Goal: Task Accomplishment & Management: Complete application form

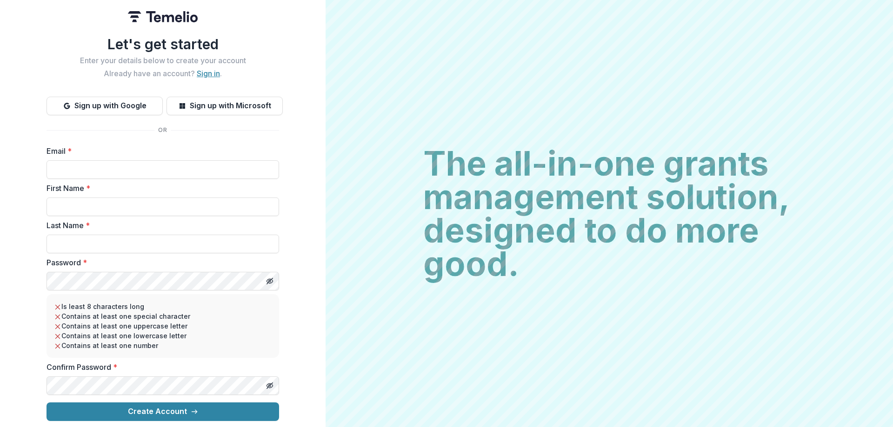
type input "**********"
click at [199, 69] on link "Sign in" at bounding box center [208, 73] width 23 height 9
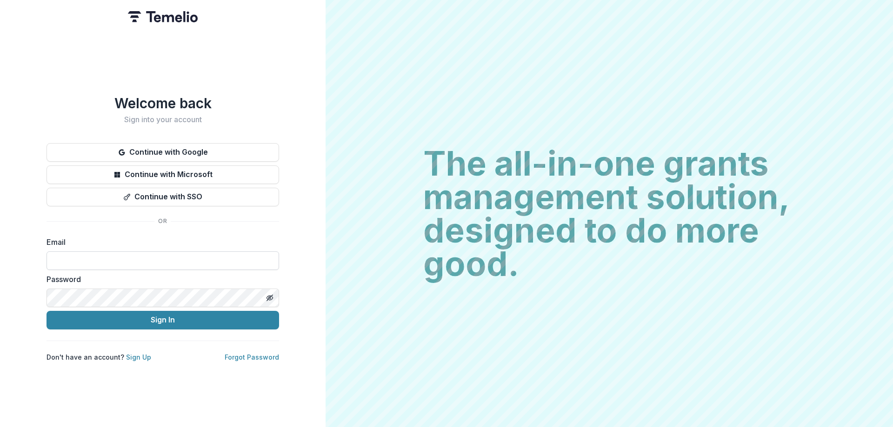
click at [193, 262] on input at bounding box center [163, 261] width 233 height 19
type input "**********"
click at [272, 295] on icon "Toggle password visibility" at bounding box center [269, 297] width 7 height 7
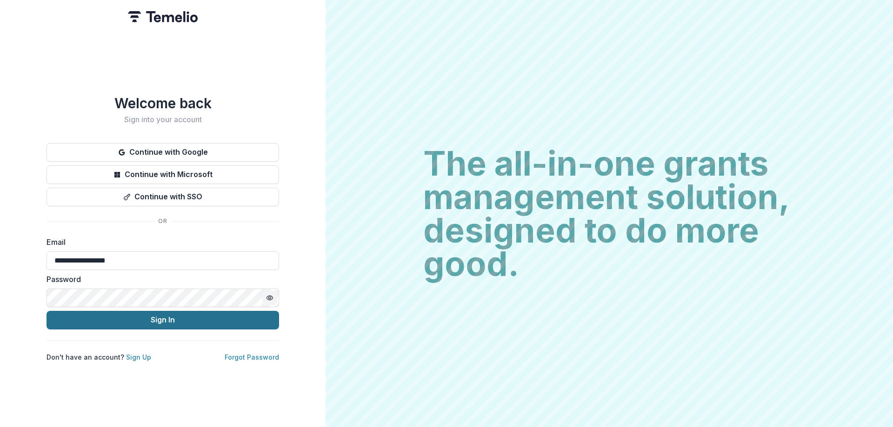
click at [192, 317] on button "Sign In" at bounding box center [163, 320] width 233 height 19
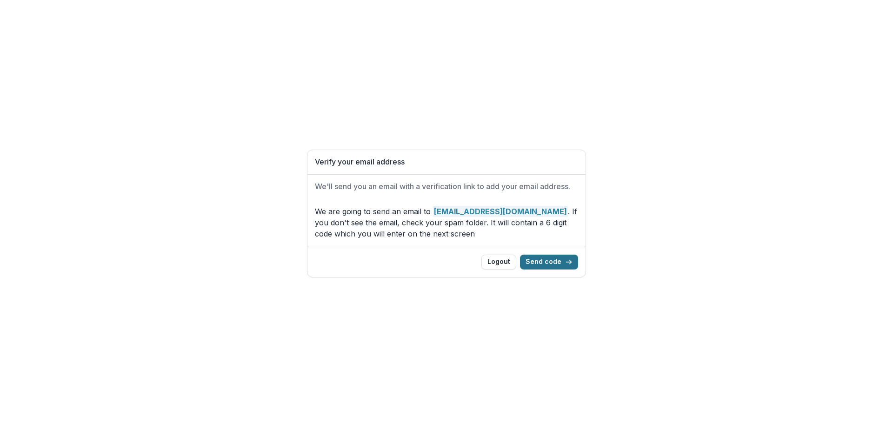
click at [538, 263] on button "Send code" at bounding box center [549, 262] width 58 height 15
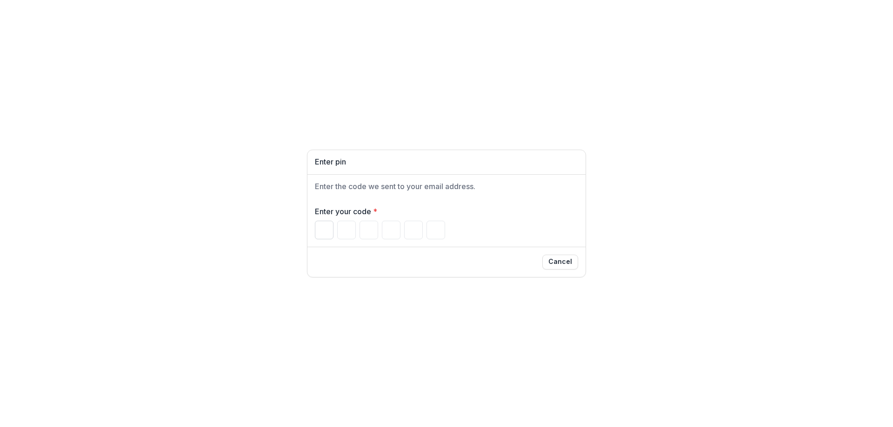
click at [315, 228] on input "Please enter your pin code" at bounding box center [324, 230] width 19 height 19
type input "*"
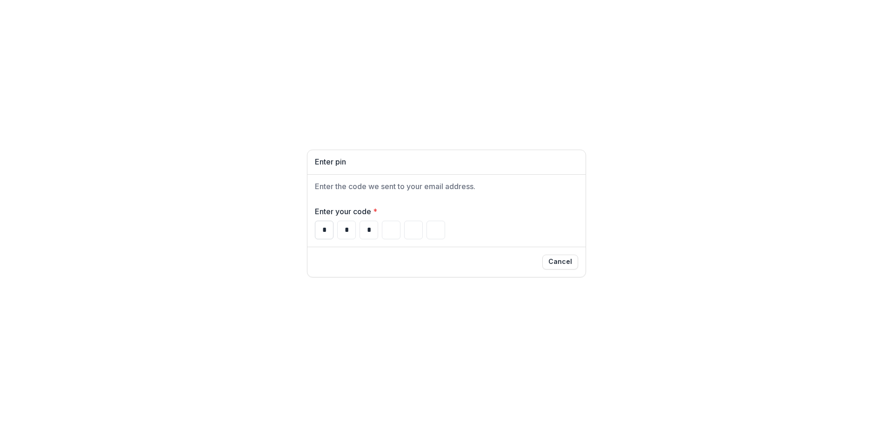
type input "*"
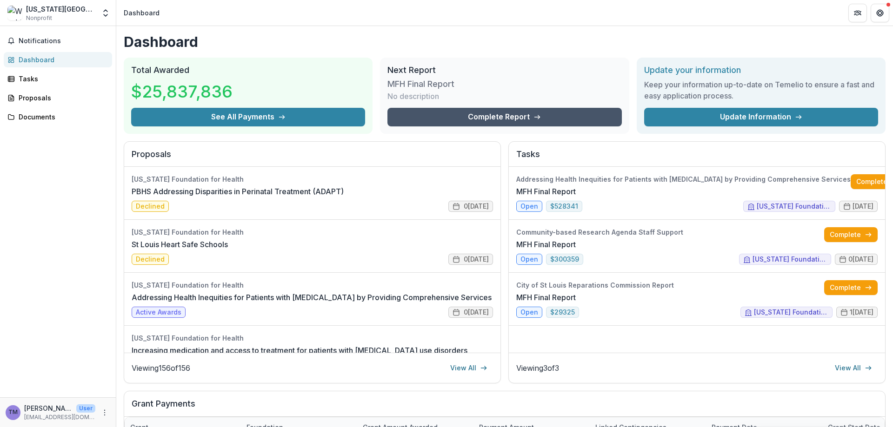
click at [481, 119] on link "Complete Report" at bounding box center [504, 117] width 234 height 19
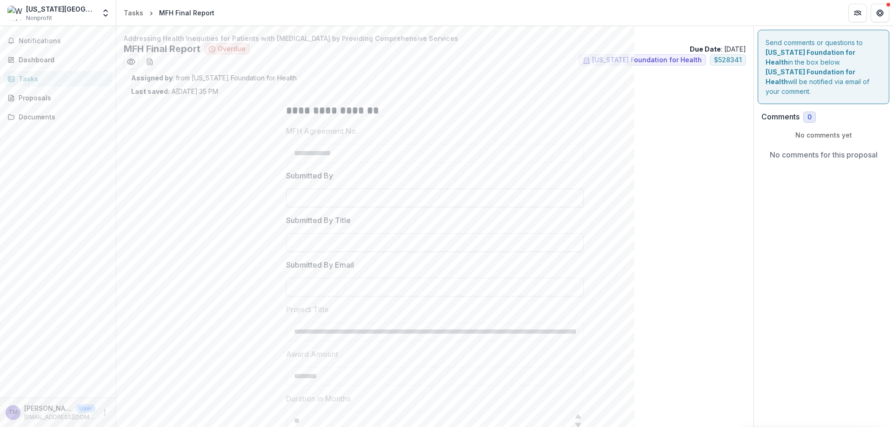
click at [385, 200] on input "Submitted By" at bounding box center [435, 198] width 298 height 19
type input "**********"
click at [126, 13] on div "Tasks" at bounding box center [134, 13] width 20 height 10
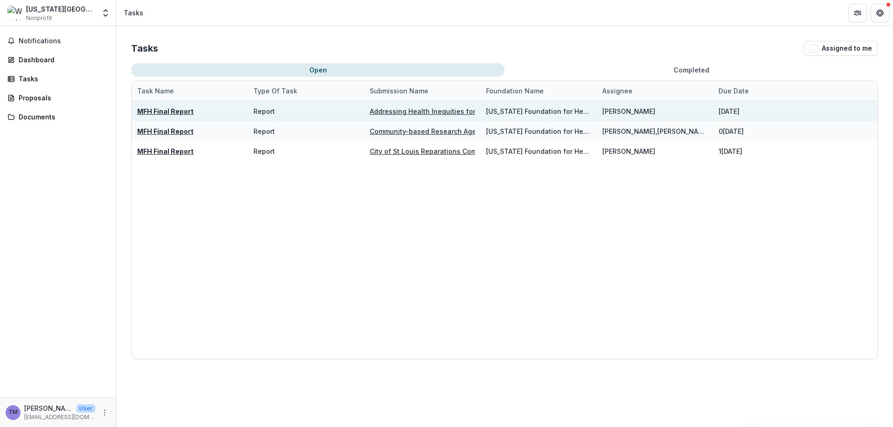
click at [427, 110] on u "Addressing Health Inequities for Patients with [MEDICAL_DATA] by Providing Comp…" at bounding box center [535, 111] width 330 height 8
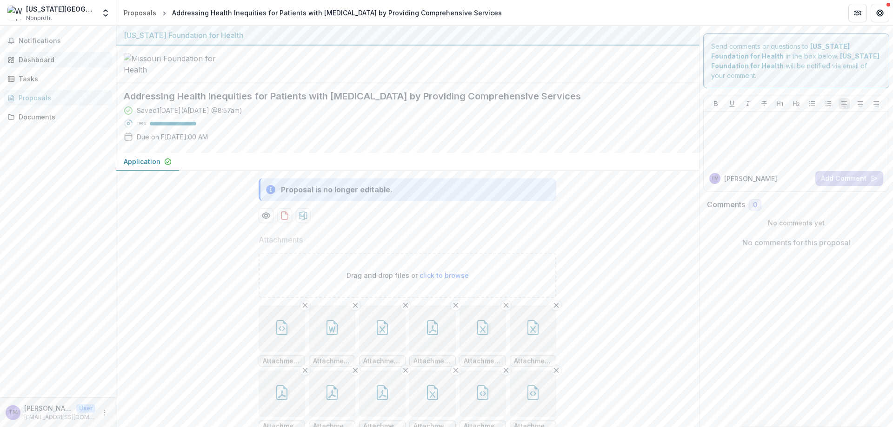
click at [36, 61] on div "Dashboard" at bounding box center [62, 60] width 86 height 10
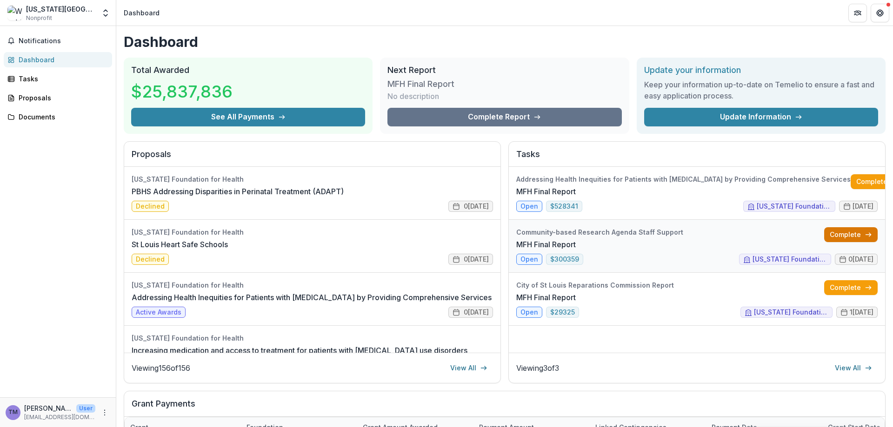
click at [852, 235] on link "Complete" at bounding box center [850, 234] width 53 height 15
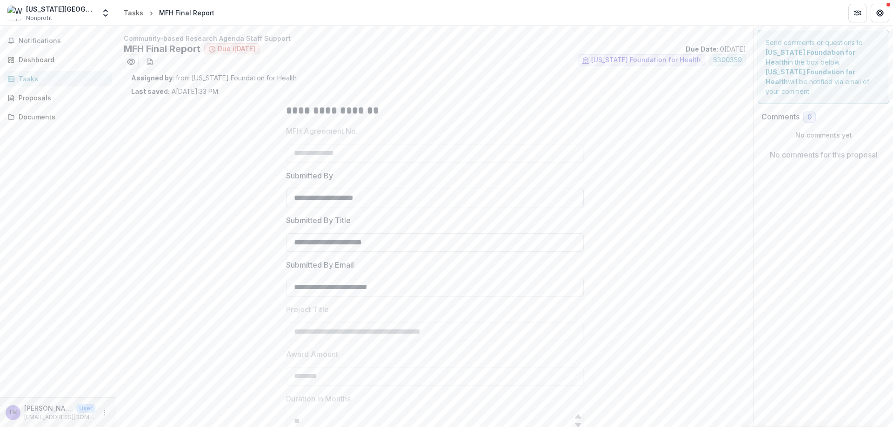
click at [428, 199] on input "**********" at bounding box center [435, 198] width 298 height 19
drag, startPoint x: 428, startPoint y: 199, endPoint x: 241, endPoint y: 188, distance: 187.3
click at [241, 188] on div "**********" at bounding box center [434, 367] width 607 height 543
type input "**********"
click at [351, 247] on input "**********" at bounding box center [435, 242] width 298 height 19
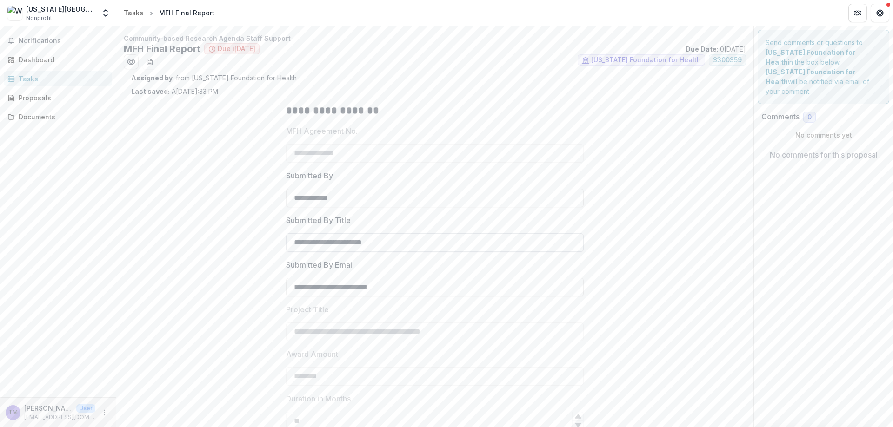
click at [350, 247] on input "**********" at bounding box center [435, 242] width 298 height 19
type input "*"
click at [349, 247] on input "Submitted By Title" at bounding box center [435, 242] width 298 height 19
type input "**********"
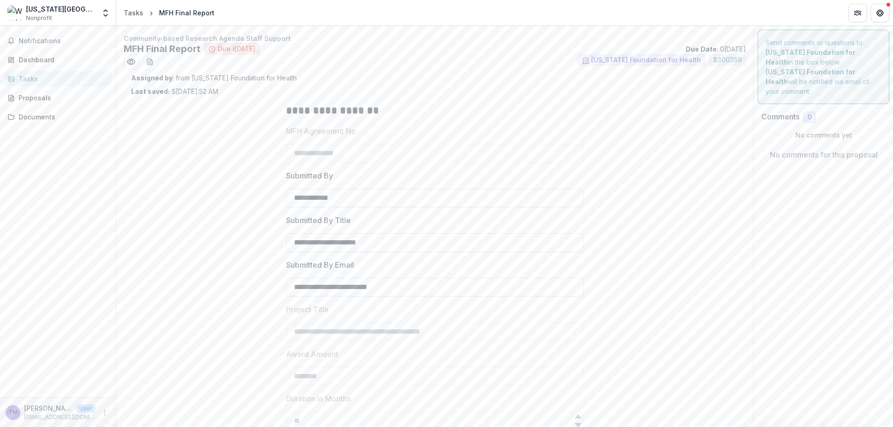
drag, startPoint x: 360, startPoint y: 288, endPoint x: 251, endPoint y: 264, distance: 111.5
click at [251, 264] on div "**********" at bounding box center [434, 367] width 607 height 543
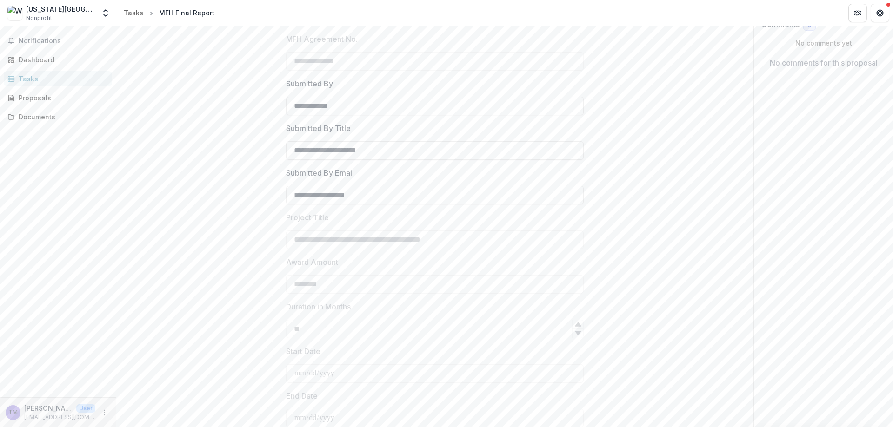
scroll to position [93, 0]
type input "**********"
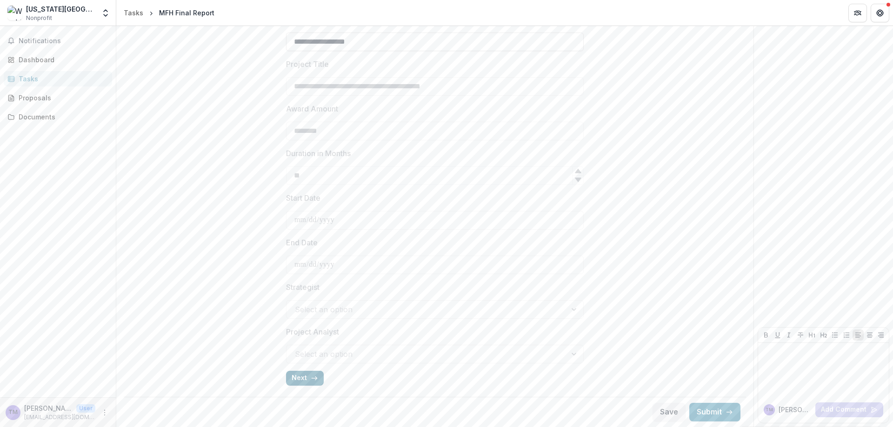
click at [311, 379] on icon "button" at bounding box center [314, 378] width 7 height 7
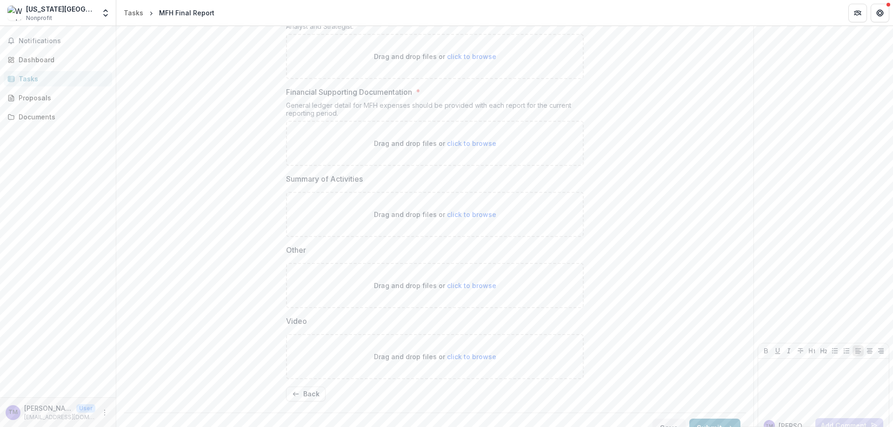
scroll to position [379, 0]
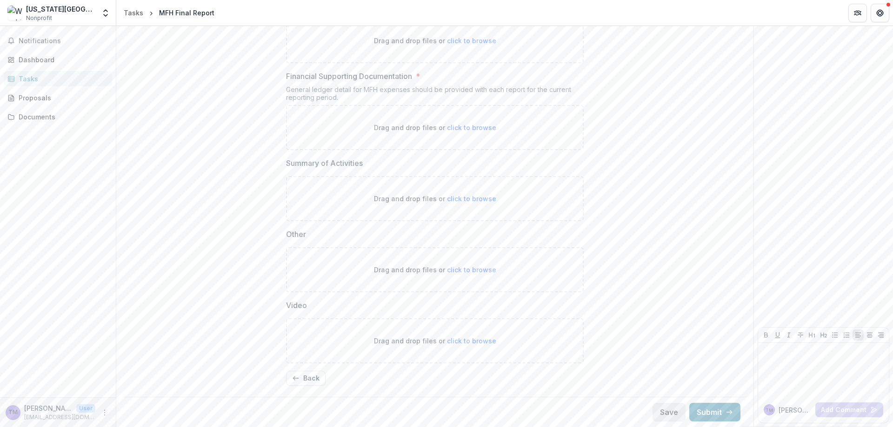
click at [657, 416] on button "Save" at bounding box center [669, 412] width 33 height 19
click at [41, 114] on div "Documents" at bounding box center [62, 117] width 86 height 10
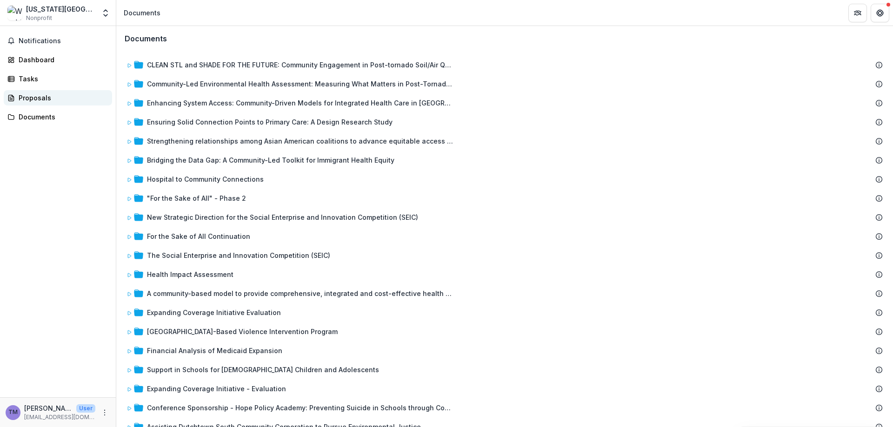
click at [40, 100] on div "Proposals" at bounding box center [62, 98] width 86 height 10
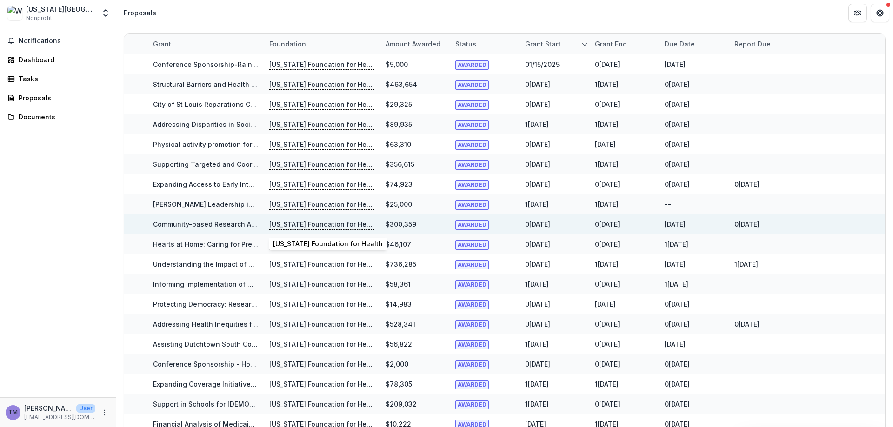
click at [312, 224] on p "[US_STATE] Foundation for Health" at bounding box center [321, 225] width 105 height 10
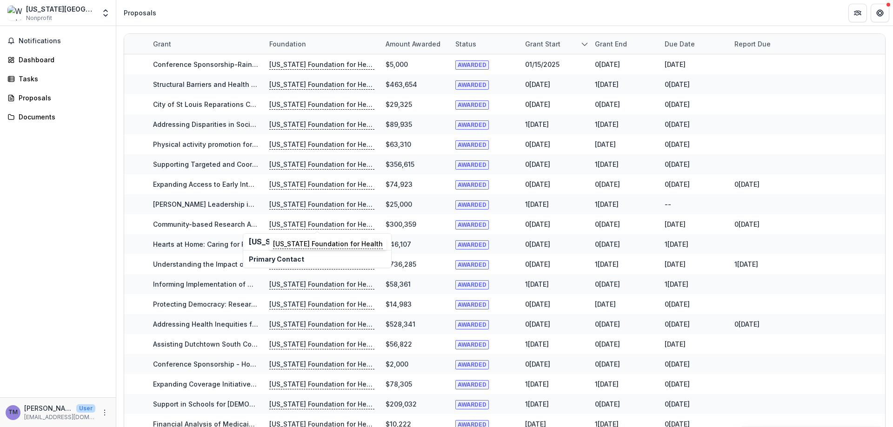
click at [269, 263] on p "Primary Contact" at bounding box center [317, 259] width 137 height 10
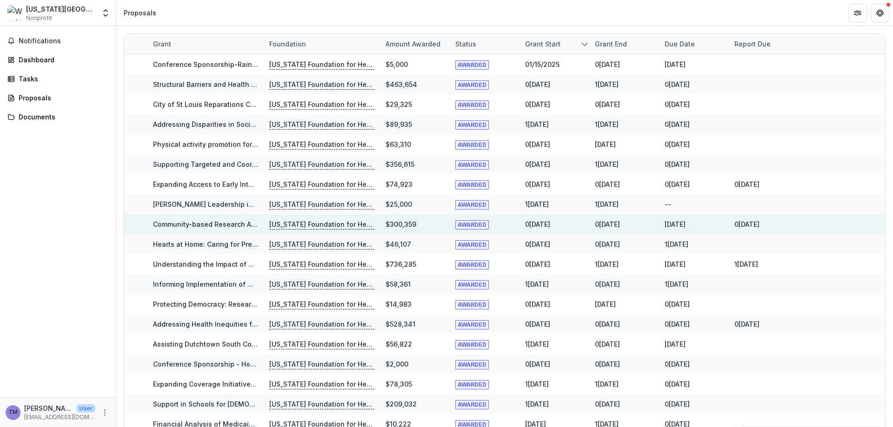
drag, startPoint x: 267, startPoint y: 260, endPoint x: 233, endPoint y: 224, distance: 50.0
click at [233, 224] on link "Community-based Research Agenda Staff Support" at bounding box center [235, 224] width 164 height 8
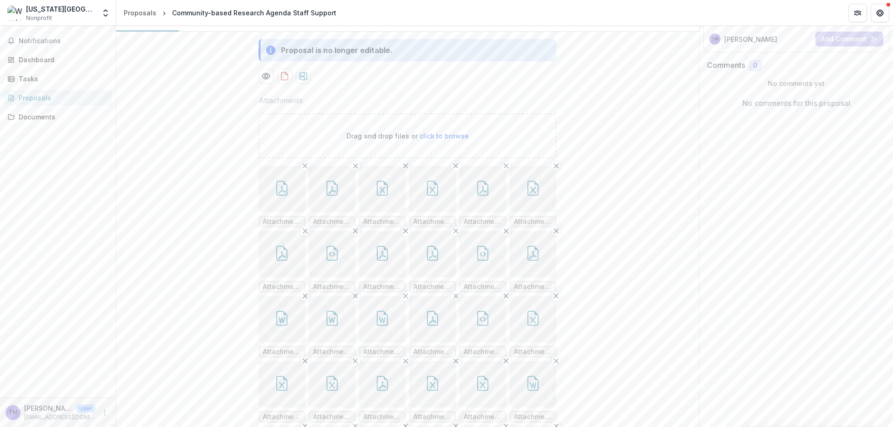
scroll to position [186, 0]
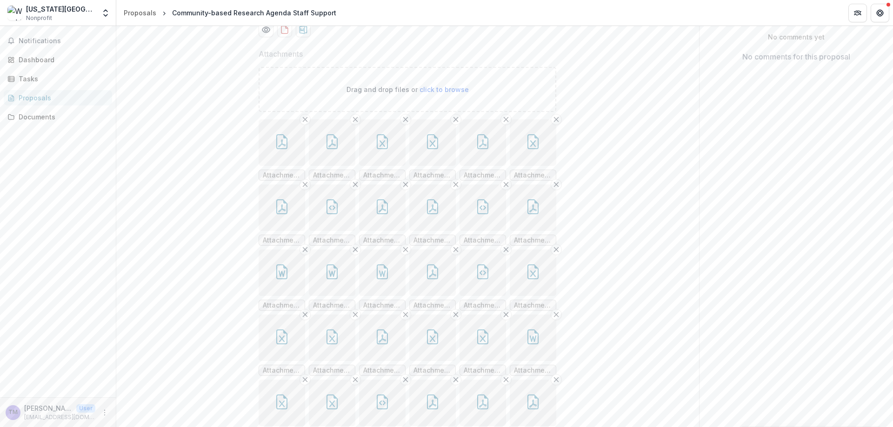
click at [283, 149] on icon "button" at bounding box center [281, 141] width 15 height 15
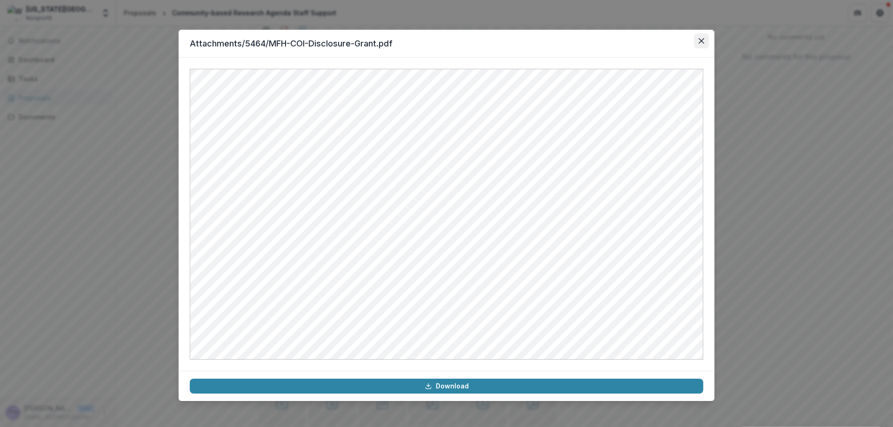
click at [705, 39] on button "Close" at bounding box center [701, 40] width 15 height 15
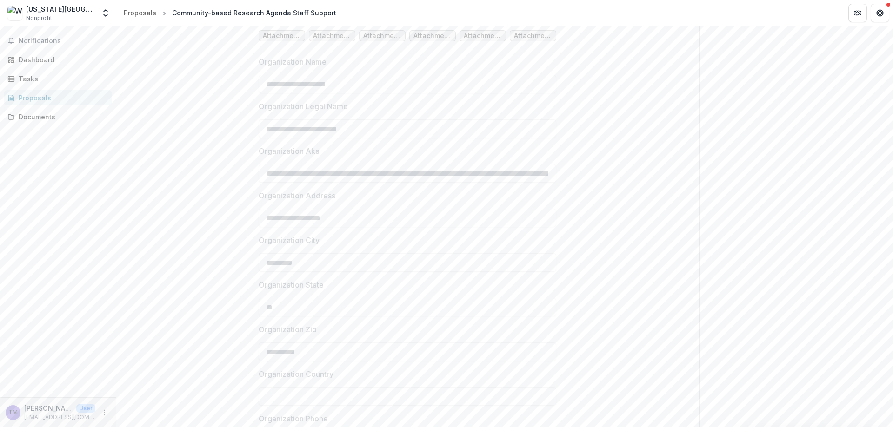
scroll to position [558, 0]
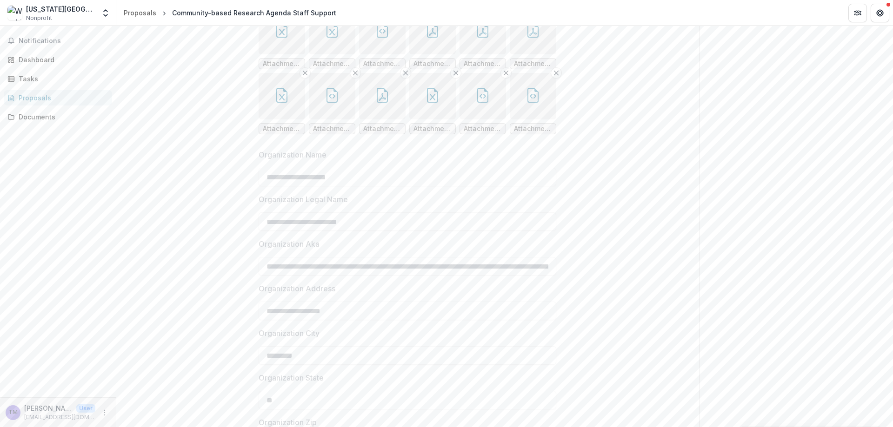
click at [534, 103] on icon "button" at bounding box center [533, 95] width 15 height 15
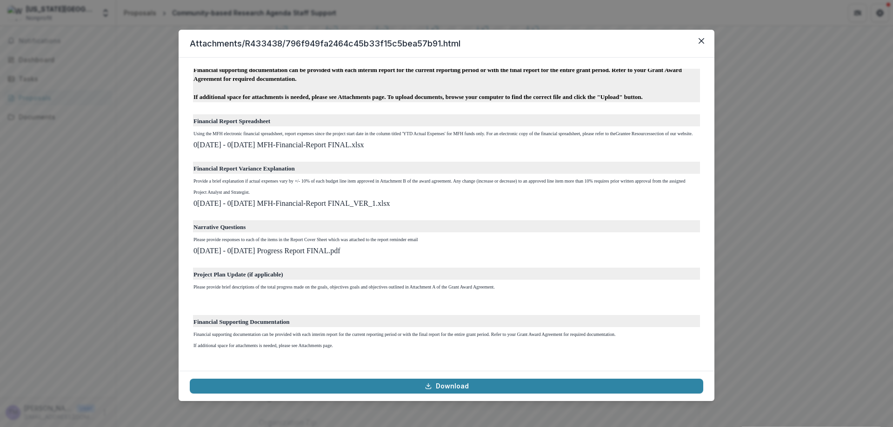
scroll to position [698, 0]
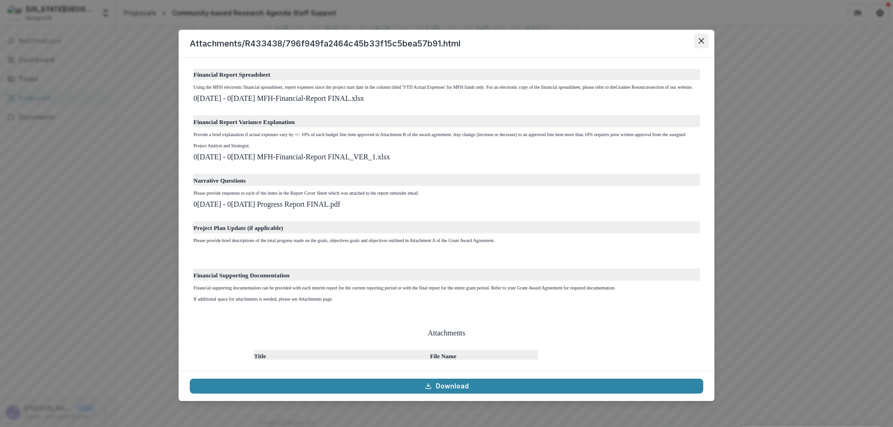
click at [702, 40] on icon "Close" at bounding box center [702, 41] width 6 height 6
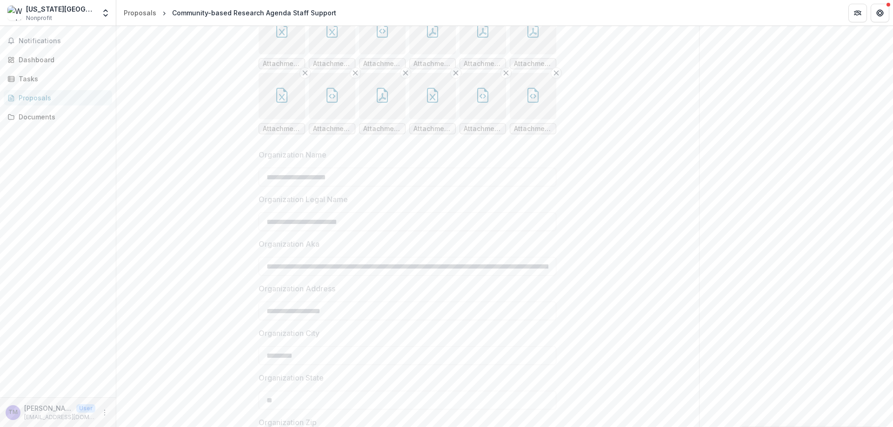
click at [475, 103] on icon "button" at bounding box center [482, 95] width 15 height 15
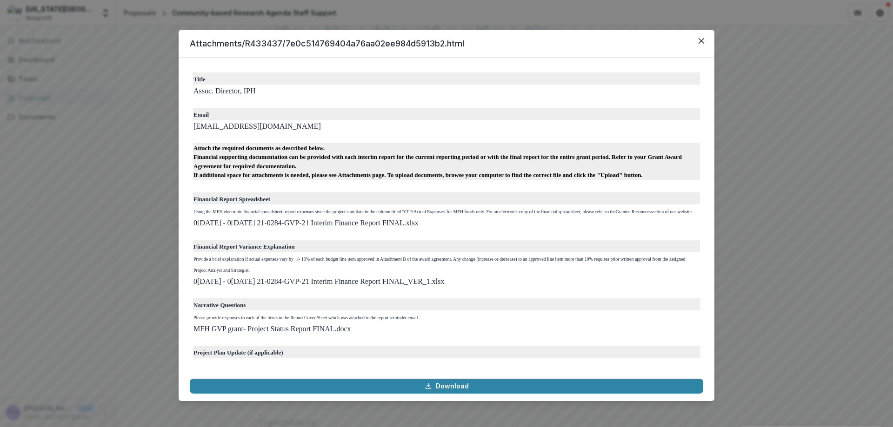
scroll to position [512, 0]
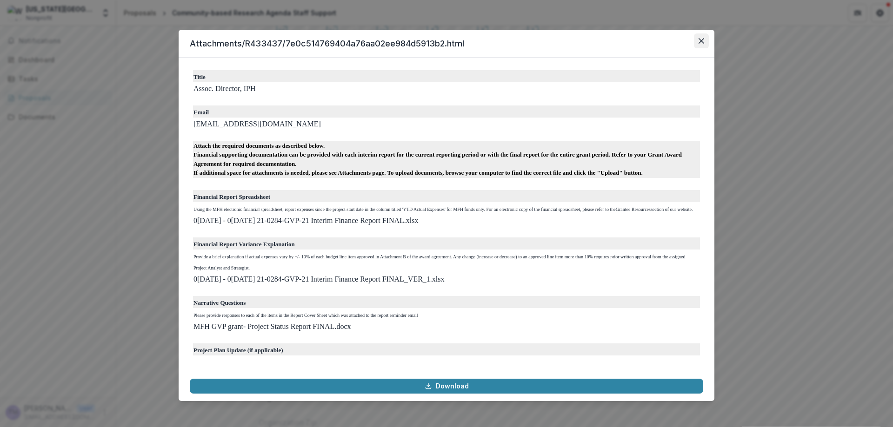
click at [703, 41] on icon "Close" at bounding box center [702, 41] width 6 height 6
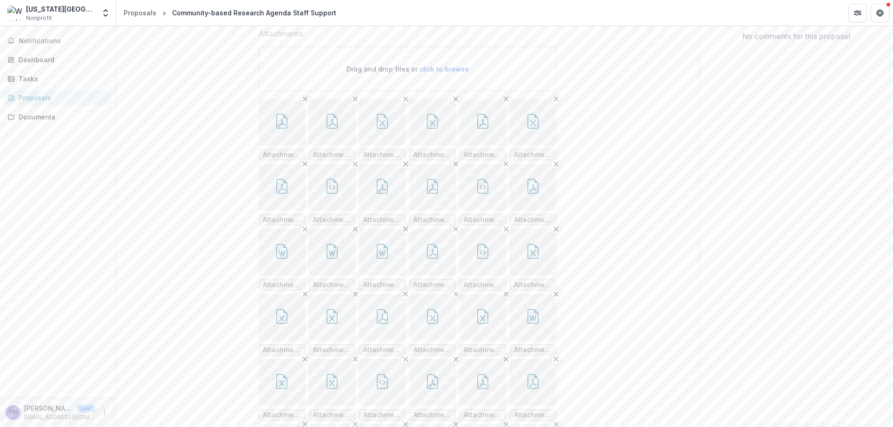
scroll to position [186, 0]
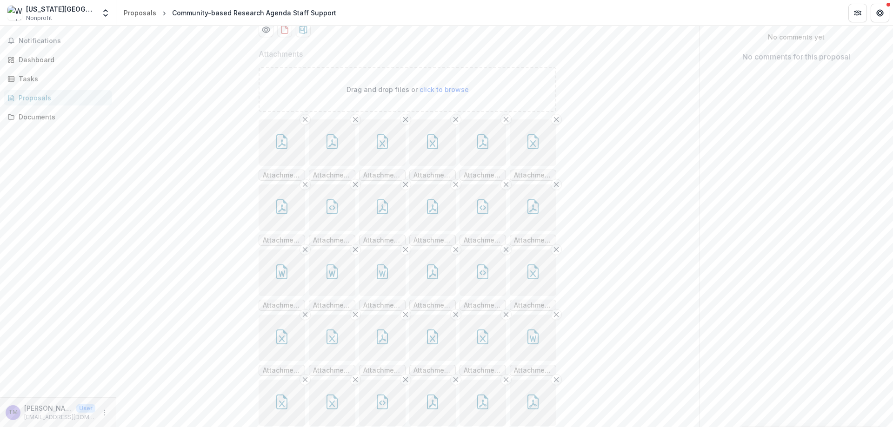
click at [329, 166] on button "button" at bounding box center [332, 143] width 47 height 47
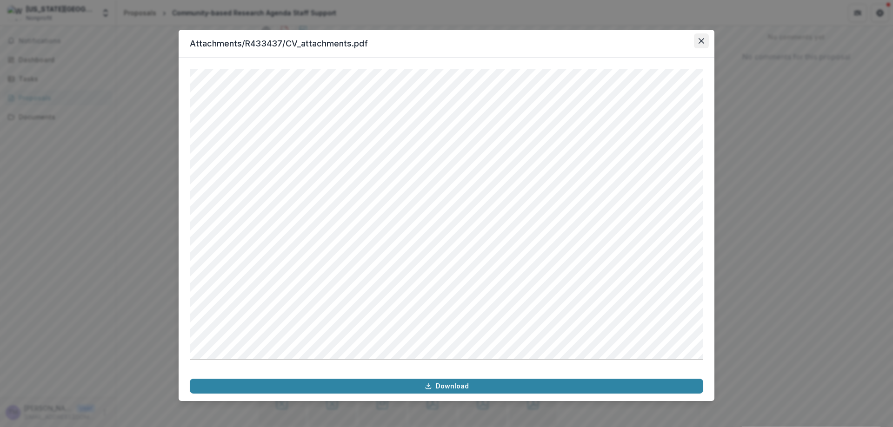
click at [702, 43] on icon "Close" at bounding box center [702, 41] width 6 height 6
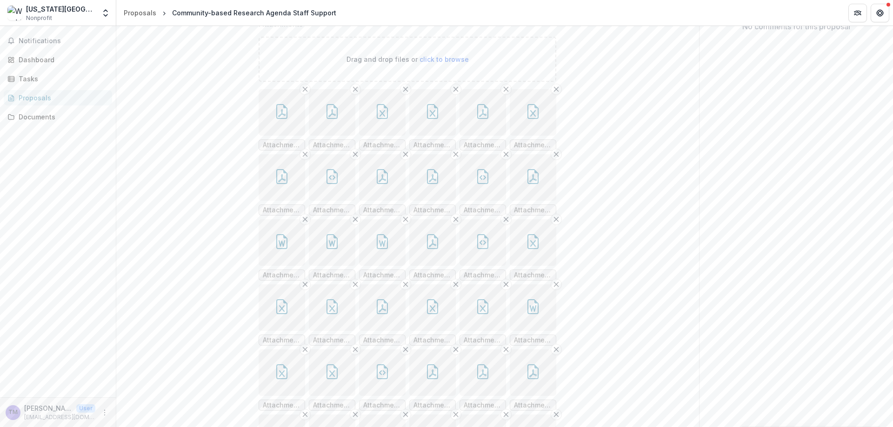
scroll to position [233, 0]
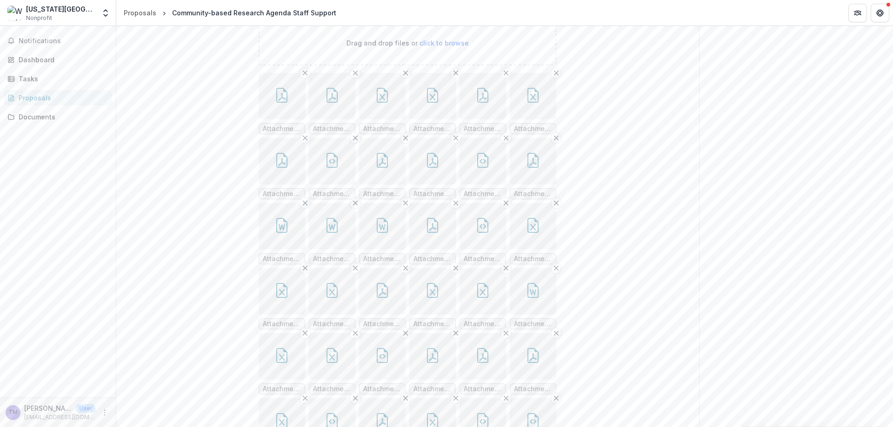
click at [432, 233] on icon "button" at bounding box center [432, 225] width 15 height 15
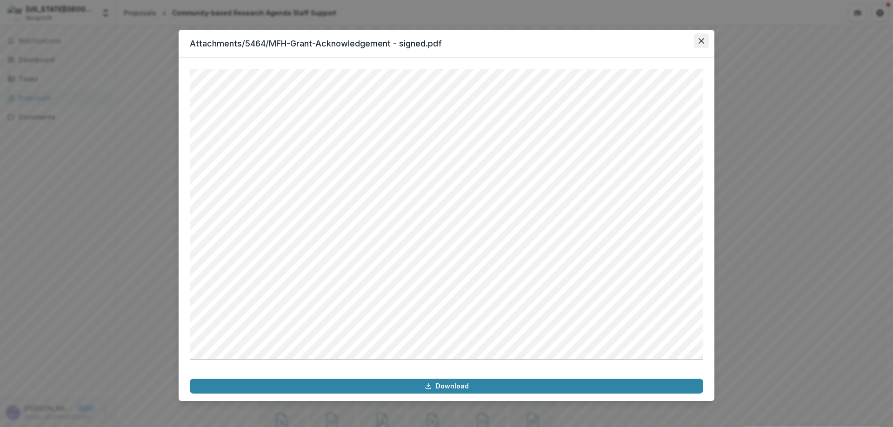
click at [703, 44] on button "Close" at bounding box center [701, 40] width 15 height 15
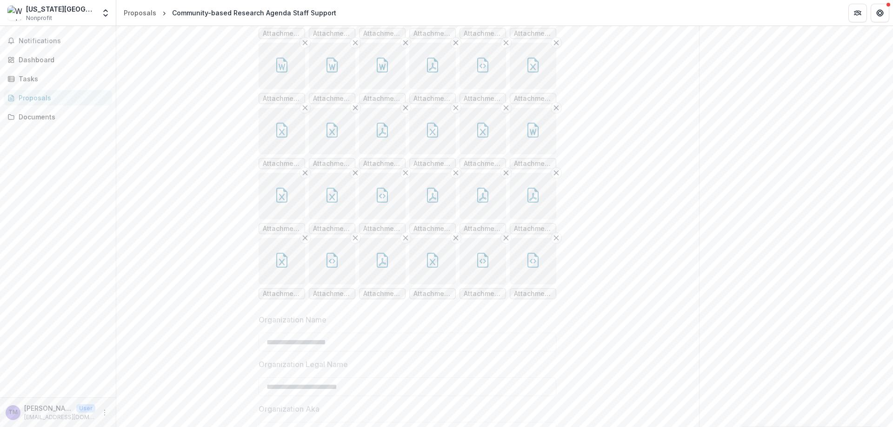
scroll to position [419, 0]
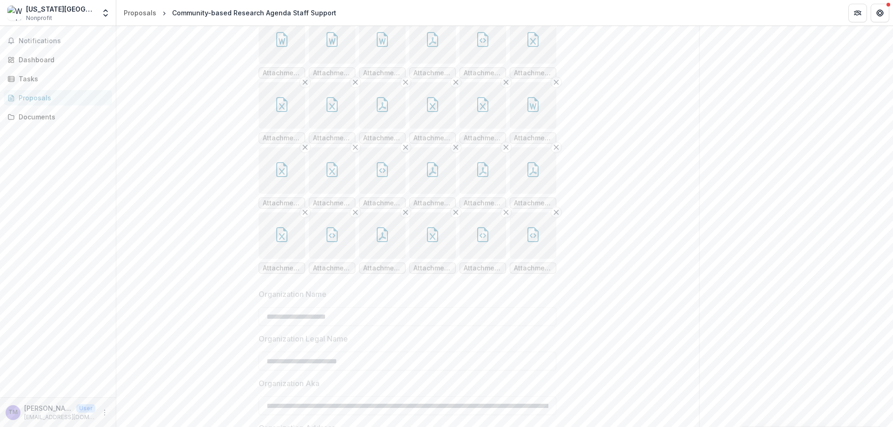
click at [376, 259] on button "button" at bounding box center [382, 236] width 47 height 47
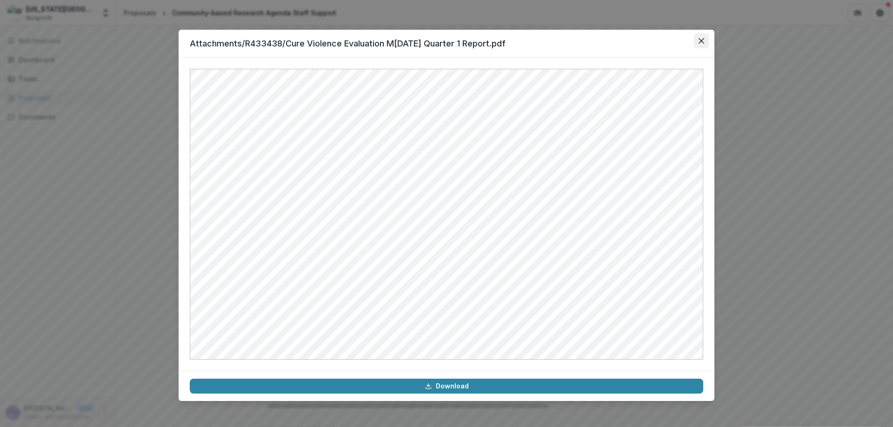
click at [707, 39] on button "Close" at bounding box center [701, 40] width 15 height 15
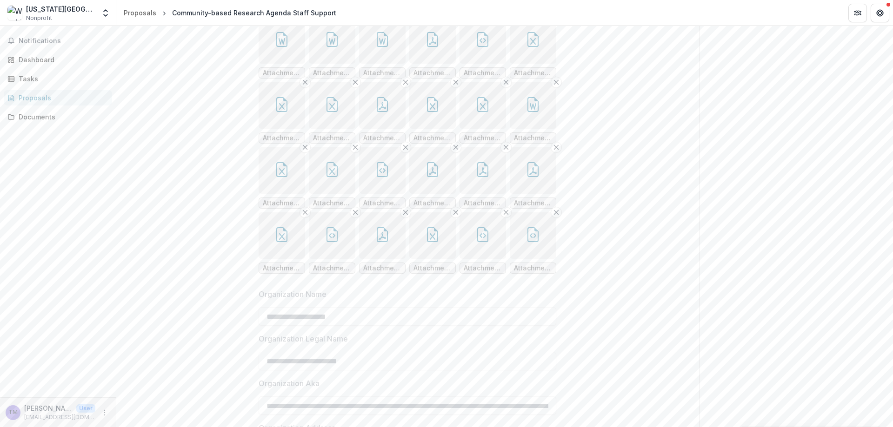
click at [534, 175] on icon "button" at bounding box center [532, 171] width 7 height 8
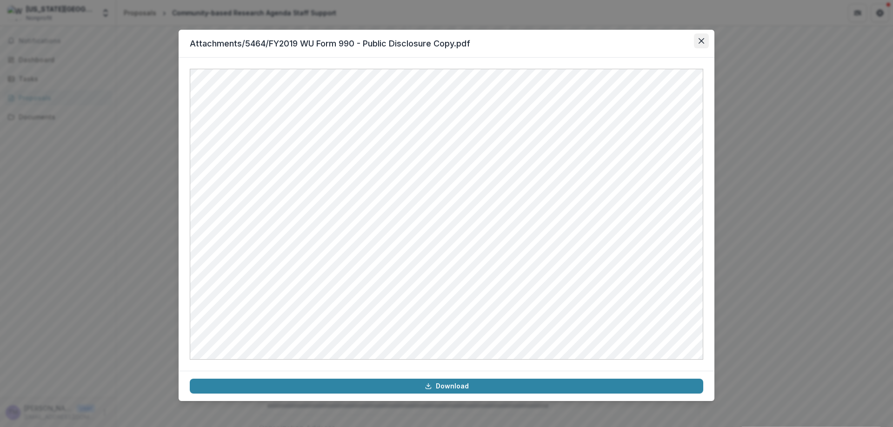
click at [700, 41] on icon "Close" at bounding box center [702, 41] width 6 height 6
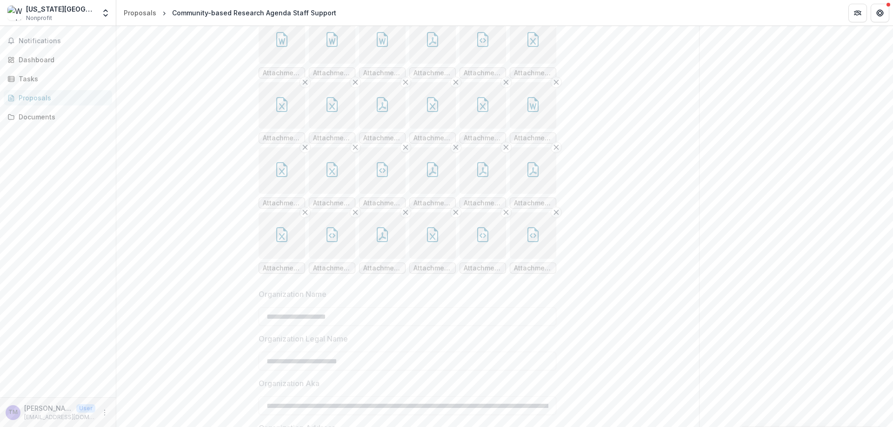
click at [280, 194] on button "button" at bounding box center [282, 170] width 47 height 47
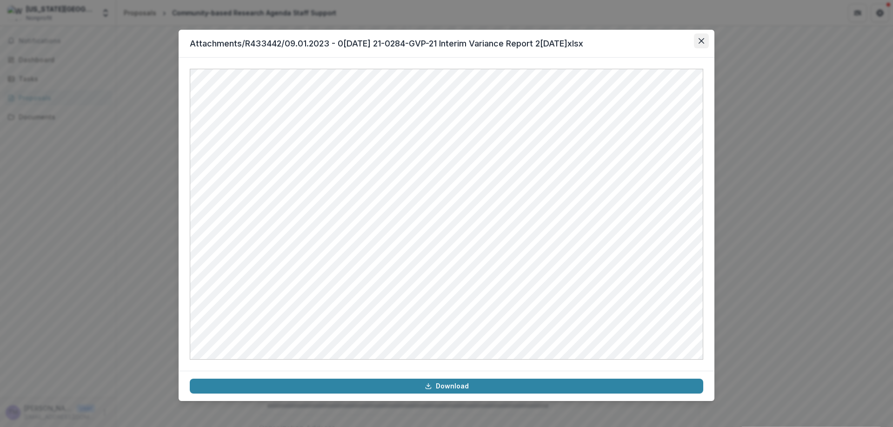
drag, startPoint x: 672, startPoint y: 68, endPoint x: 701, endPoint y: 39, distance: 42.1
click at [701, 39] on icon "Close" at bounding box center [702, 41] width 6 height 6
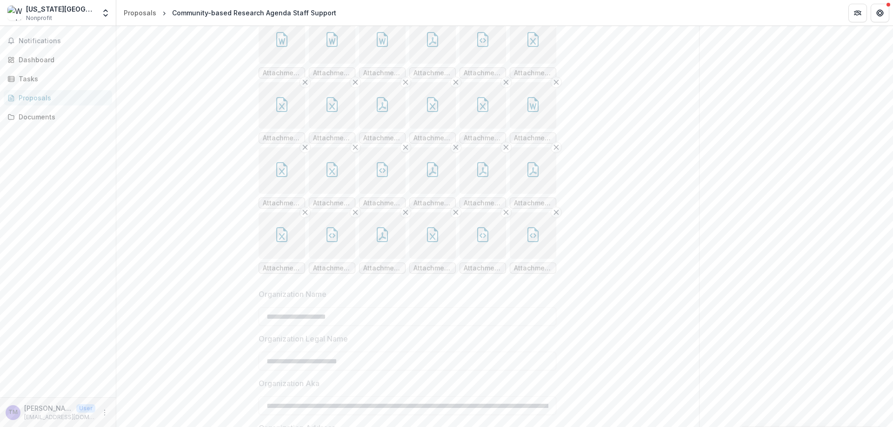
click at [329, 109] on icon "button" at bounding box center [332, 106] width 6 height 7
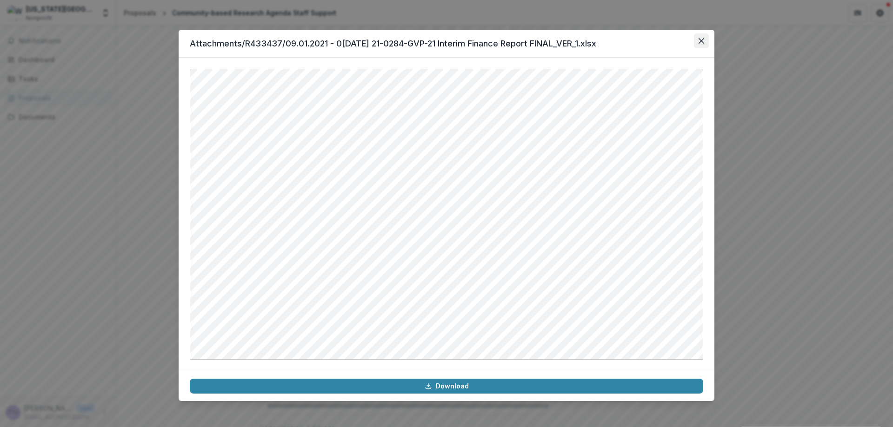
click at [702, 42] on icon "Close" at bounding box center [702, 41] width 6 height 6
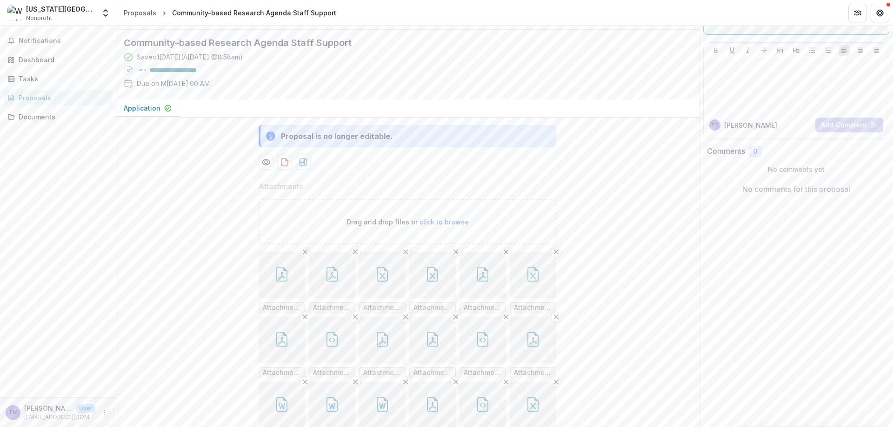
scroll to position [47, 0]
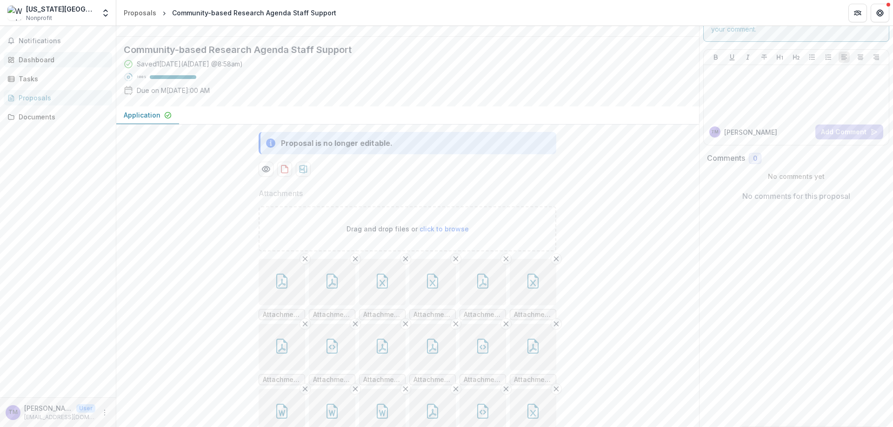
click at [37, 63] on div "Dashboard" at bounding box center [62, 60] width 86 height 10
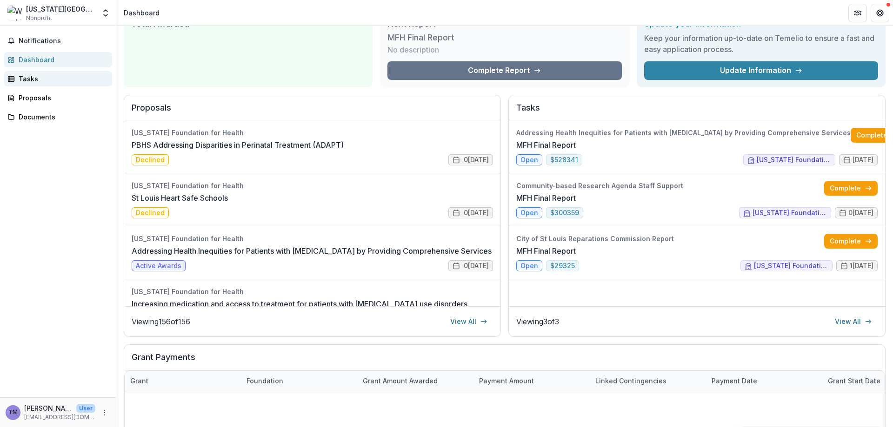
click at [27, 84] on link "Tasks" at bounding box center [58, 78] width 108 height 15
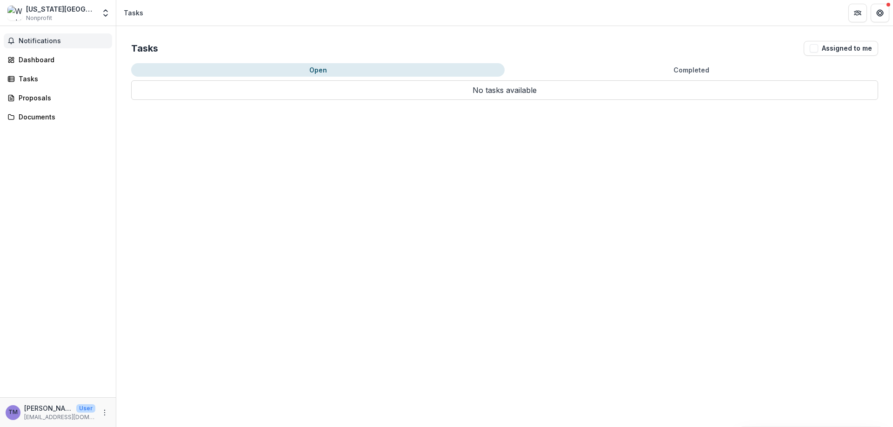
click at [39, 38] on span "Notifications" at bounding box center [64, 41] width 90 height 8
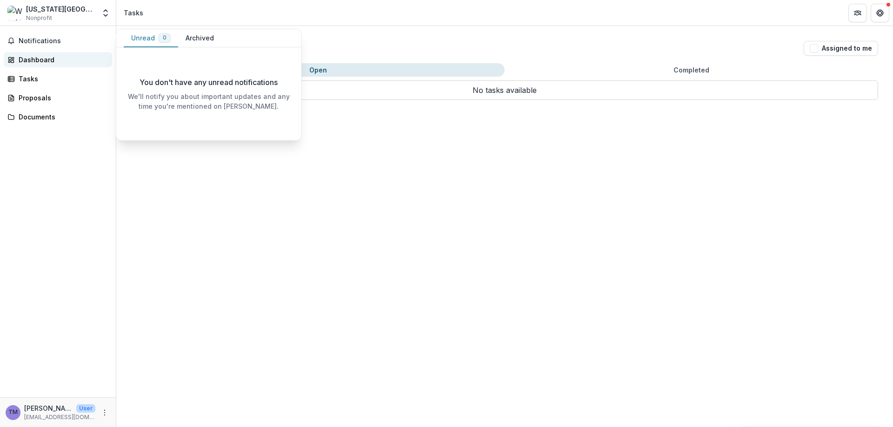
click at [26, 61] on div "Dashboard" at bounding box center [62, 60] width 86 height 10
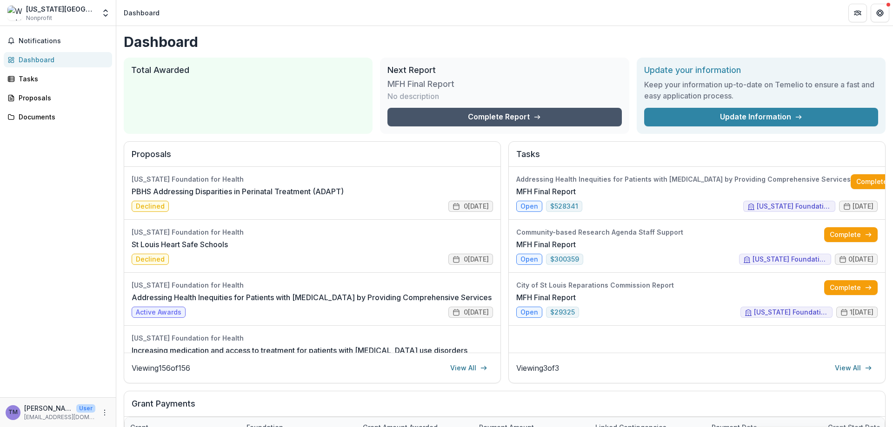
click at [458, 114] on link "Complete Report" at bounding box center [504, 117] width 234 height 19
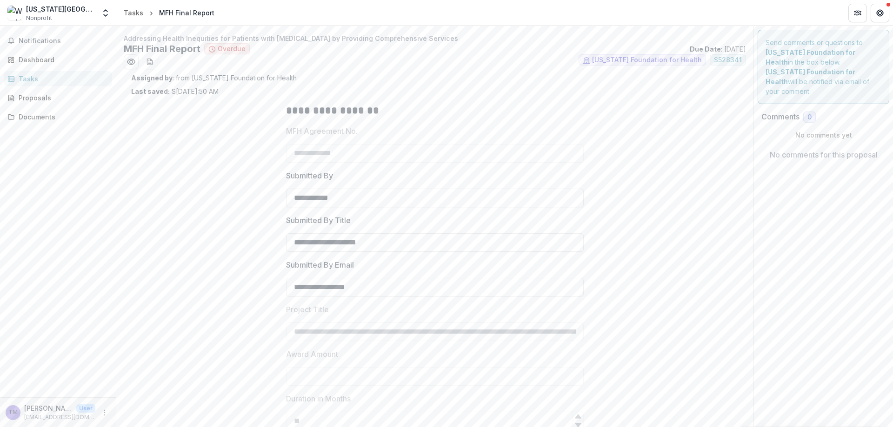
type input "********"
drag, startPoint x: 390, startPoint y: 201, endPoint x: 177, endPoint y: 203, distance: 213.0
click at [177, 203] on div "**********" at bounding box center [434, 367] width 607 height 543
drag, startPoint x: 398, startPoint y: 244, endPoint x: 266, endPoint y: 233, distance: 132.6
click at [266, 233] on div "**********" at bounding box center [434, 367] width 607 height 543
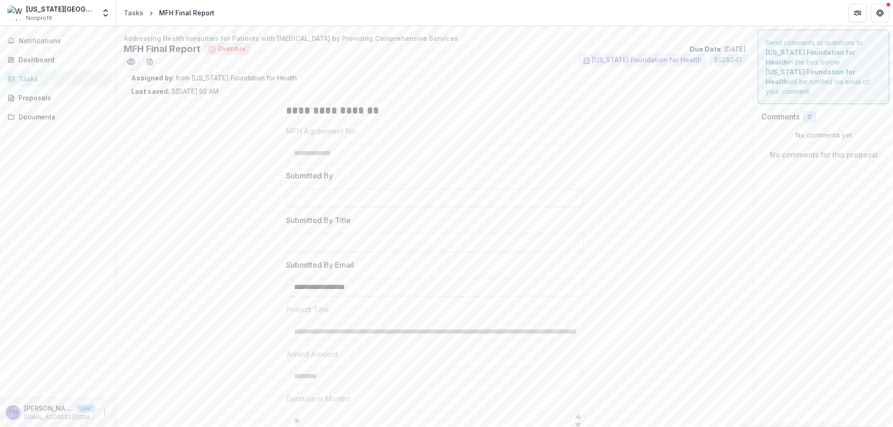
drag, startPoint x: 376, startPoint y: 287, endPoint x: 192, endPoint y: 284, distance: 184.2
click at [192, 284] on div "**********" at bounding box center [434, 367] width 607 height 543
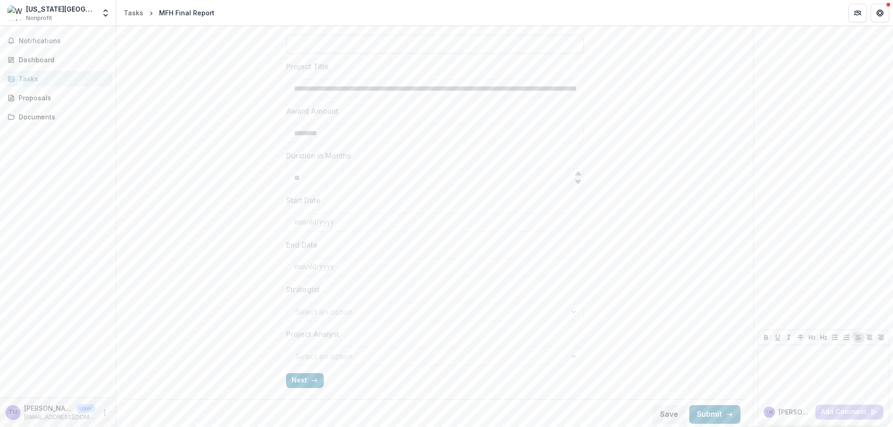
scroll to position [246, 0]
drag, startPoint x: 670, startPoint y: 415, endPoint x: 669, endPoint y: 420, distance: 4.7
click at [669, 415] on button "Save" at bounding box center [669, 412] width 33 height 19
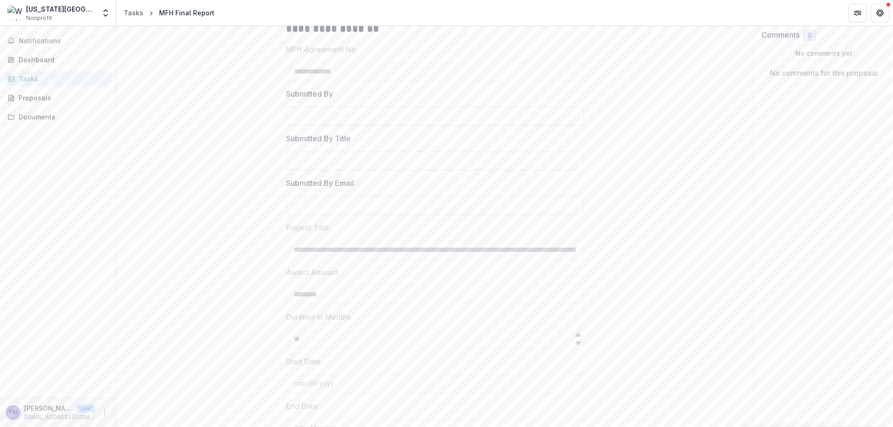
scroll to position [0, 0]
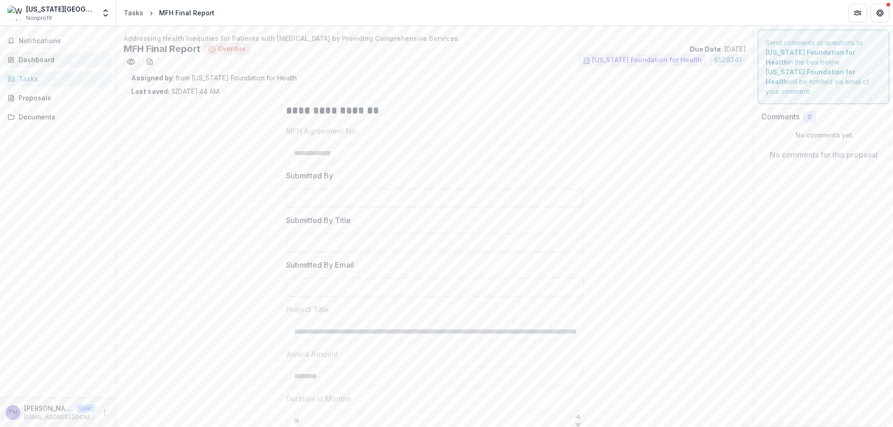
click at [31, 62] on div "Dashboard" at bounding box center [62, 60] width 86 height 10
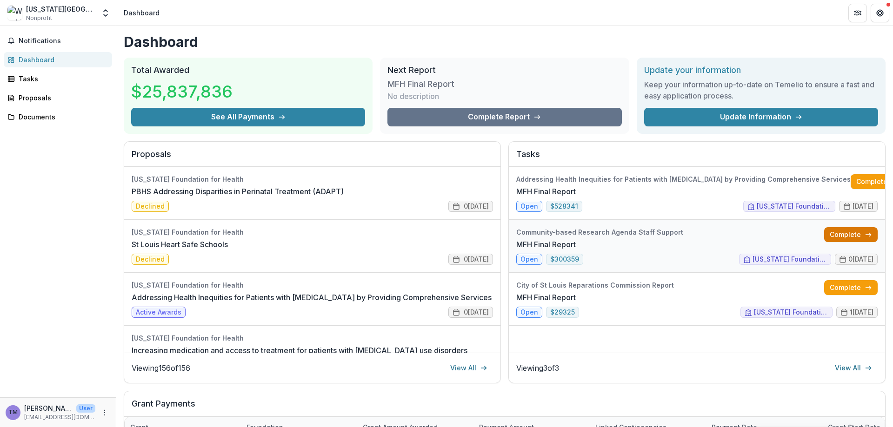
click at [859, 236] on link "Complete" at bounding box center [850, 234] width 53 height 15
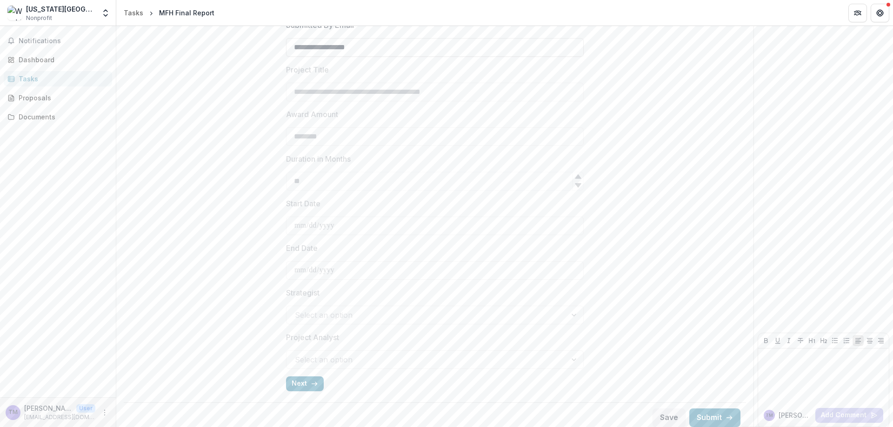
scroll to position [246, 0]
click at [300, 377] on button "Next" at bounding box center [305, 378] width 38 height 15
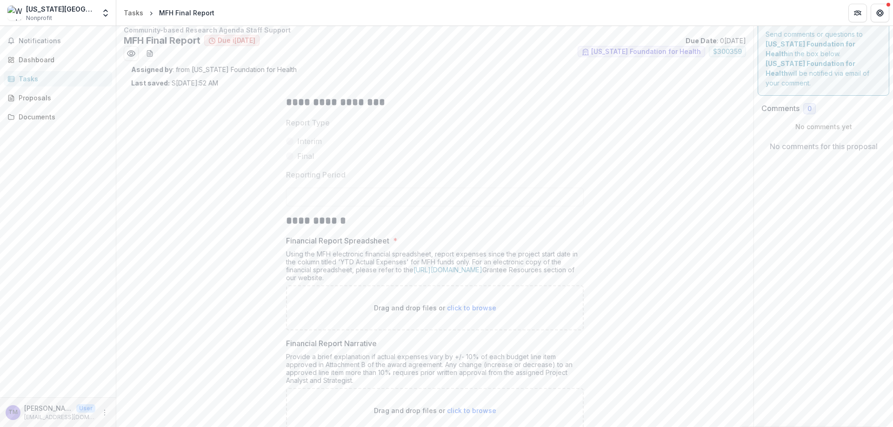
scroll to position [0, 0]
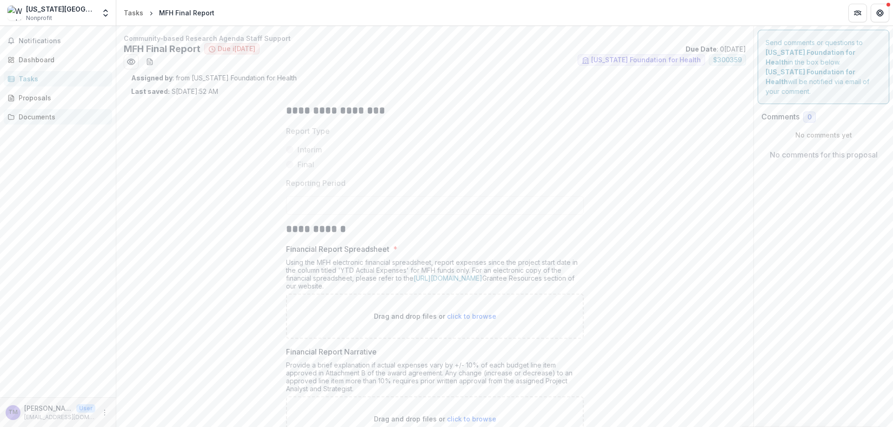
click at [23, 117] on div "Documents" at bounding box center [62, 117] width 86 height 10
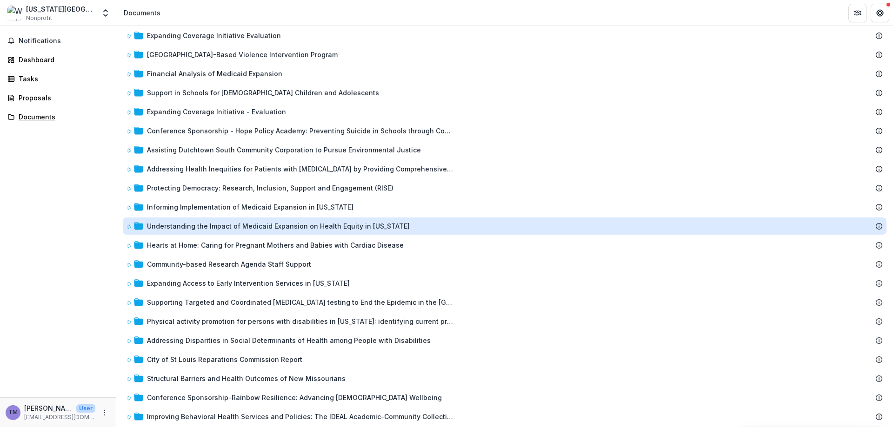
scroll to position [279, 0]
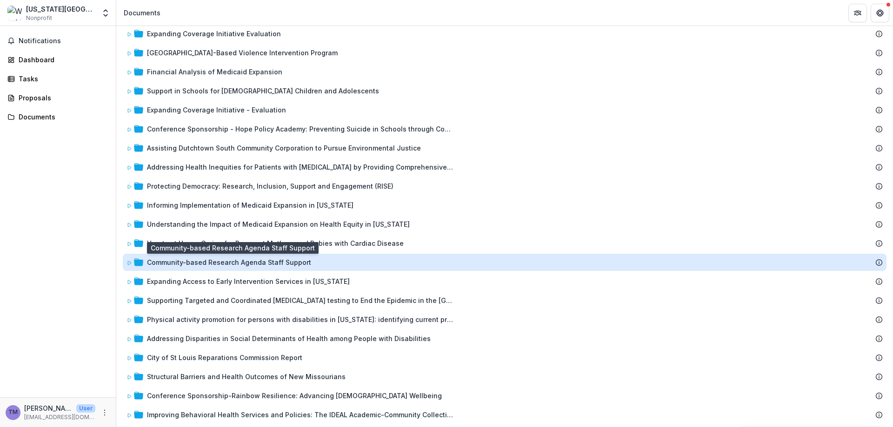
click at [206, 263] on div "Community-based Research Agenda Staff Support" at bounding box center [229, 263] width 164 height 10
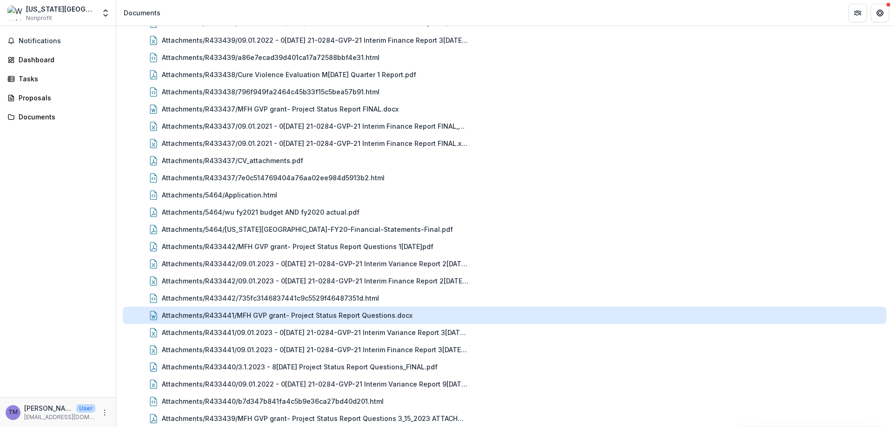
scroll to position [558, 0]
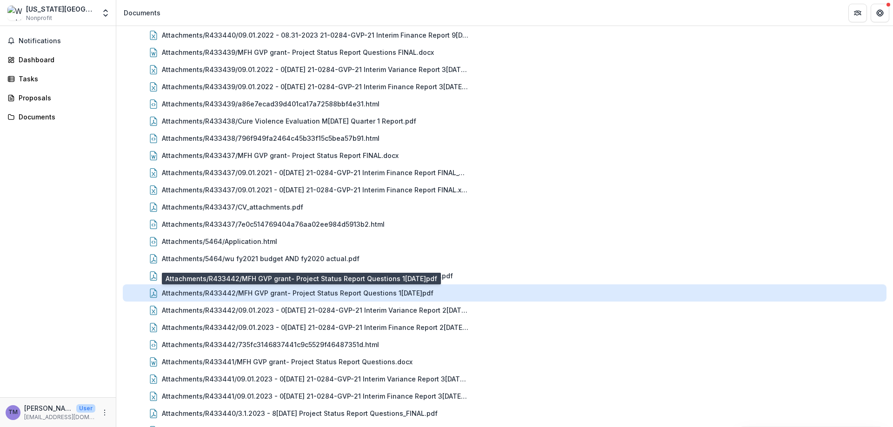
click at [347, 296] on div "Attachments/R433442/MFH GVP grant- Project Status Report Questions 1[DATE]pdf" at bounding box center [298, 293] width 272 height 10
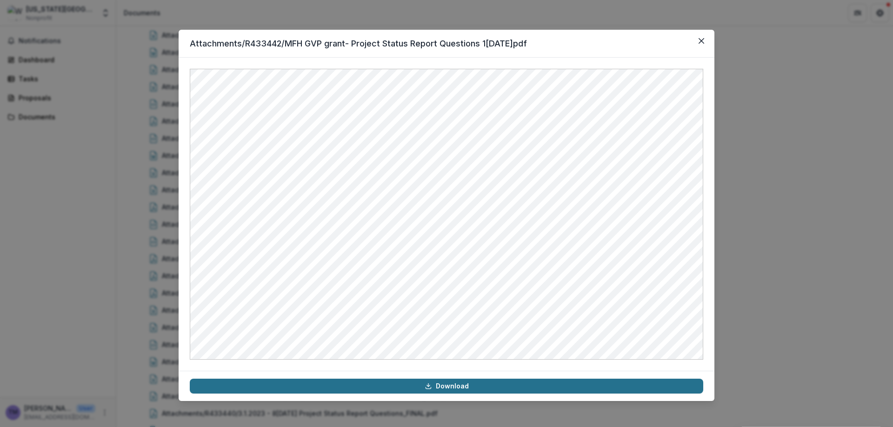
click at [450, 386] on link "Download" at bounding box center [446, 386] width 513 height 15
